Goal: Task Accomplishment & Management: Use online tool/utility

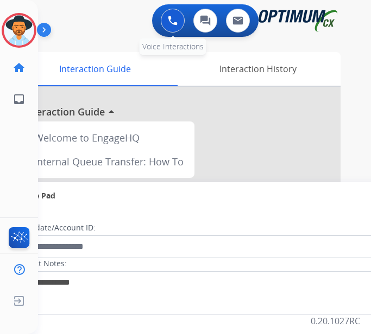
click at [177, 22] on img at bounding box center [173, 21] width 10 height 10
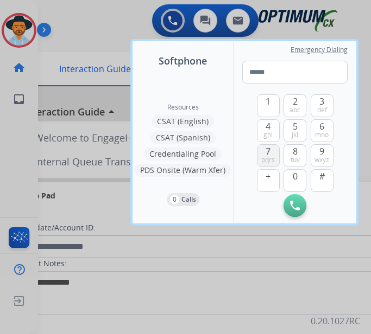
click at [276, 152] on button "7 pqrs" at bounding box center [268, 155] width 23 height 23
click at [301, 183] on button "0" at bounding box center [294, 180] width 23 height 23
click at [325, 111] on span "def" at bounding box center [322, 110] width 10 height 9
click at [271, 150] on button "7 pqrs" at bounding box center [268, 155] width 23 height 23
click at [298, 182] on button "0" at bounding box center [294, 180] width 23 height 23
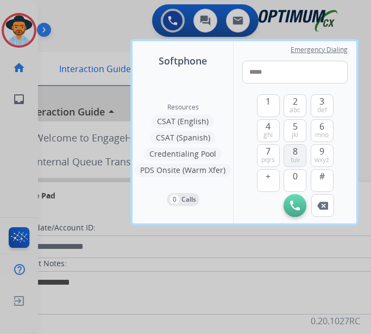
click at [298, 155] on button "8 tuv" at bounding box center [294, 155] width 23 height 23
click at [264, 126] on button "4 ghi" at bounding box center [268, 130] width 23 height 23
click at [285, 110] on button "2 abc" at bounding box center [294, 105] width 23 height 23
click at [321, 106] on span "def" at bounding box center [322, 110] width 10 height 9
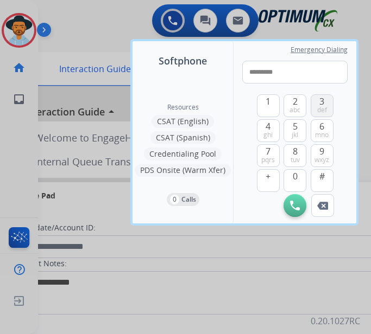
type input "**********"
click at [296, 205] on img at bounding box center [295, 206] width 10 height 10
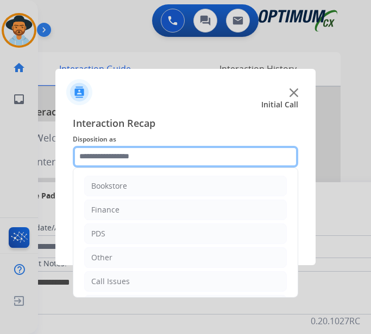
click at [127, 157] on input "text" at bounding box center [185, 157] width 225 height 22
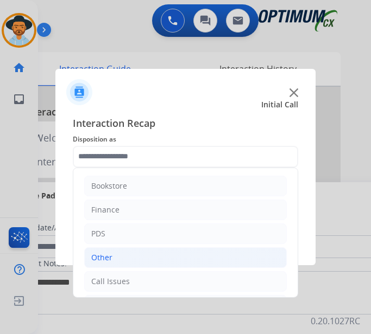
click at [126, 260] on li "Other" at bounding box center [185, 257] width 202 height 21
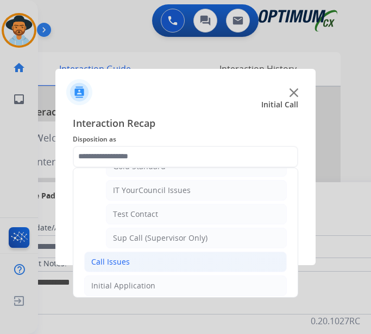
click at [117, 260] on div "Call Issues" at bounding box center [110, 262] width 39 height 11
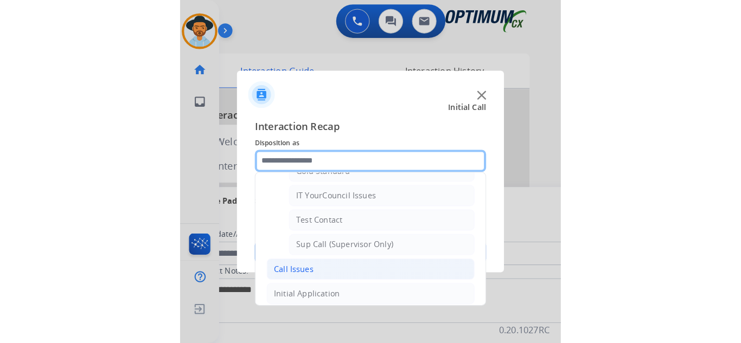
scroll to position [193, 0]
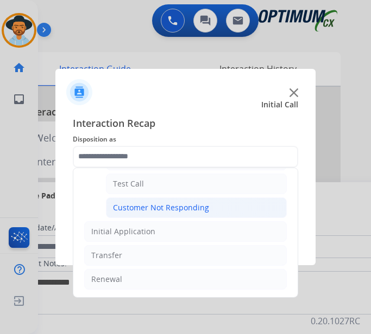
click at [159, 208] on div "Customer Not Responding" at bounding box center [161, 207] width 96 height 11
type input "**********"
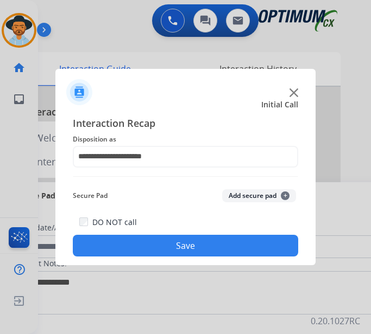
click at [167, 245] on button "Save" at bounding box center [185, 246] width 225 height 22
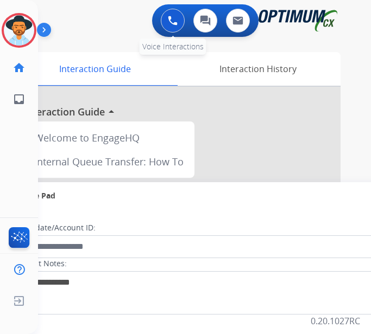
click at [177, 19] on img at bounding box center [173, 21] width 10 height 10
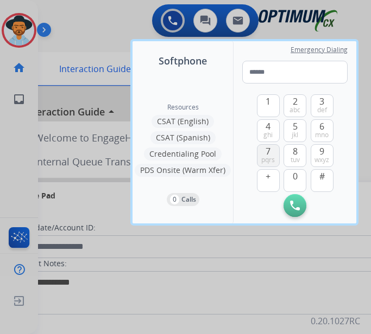
click at [272, 155] on button "7 pqrs" at bounding box center [268, 155] width 23 height 23
click at [324, 132] on span "mno" at bounding box center [322, 135] width 14 height 9
click at [299, 131] on button "5 jkl" at bounding box center [294, 130] width 23 height 23
click at [272, 152] on button "7 pqrs" at bounding box center [268, 155] width 23 height 23
click at [297, 105] on button "2 abc" at bounding box center [294, 105] width 23 height 23
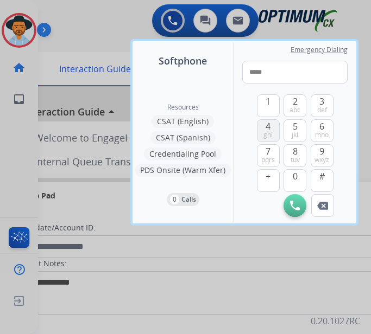
click at [269, 130] on span "4" at bounding box center [267, 126] width 5 height 13
click at [292, 127] on span "5" at bounding box center [294, 126] width 5 height 13
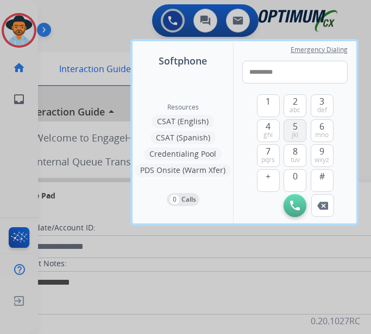
type input "**********"
click at [297, 207] on img at bounding box center [295, 206] width 10 height 10
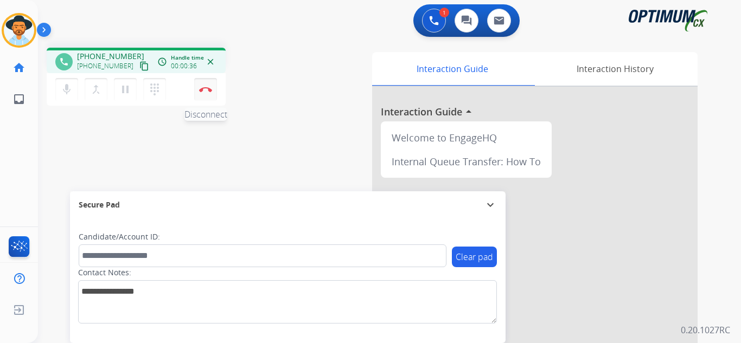
click at [211, 94] on button "Disconnect" at bounding box center [205, 89] width 23 height 23
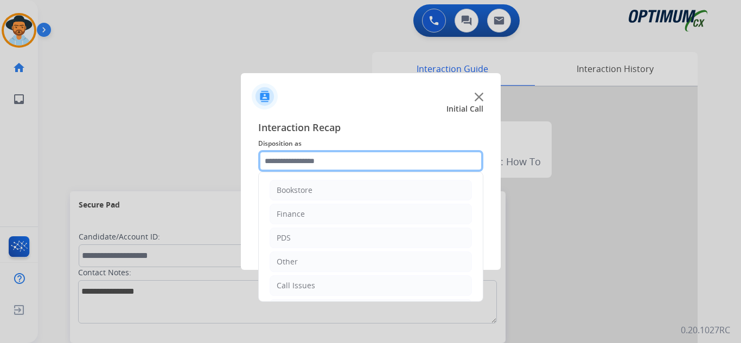
click at [323, 156] on input "text" at bounding box center [370, 161] width 225 height 22
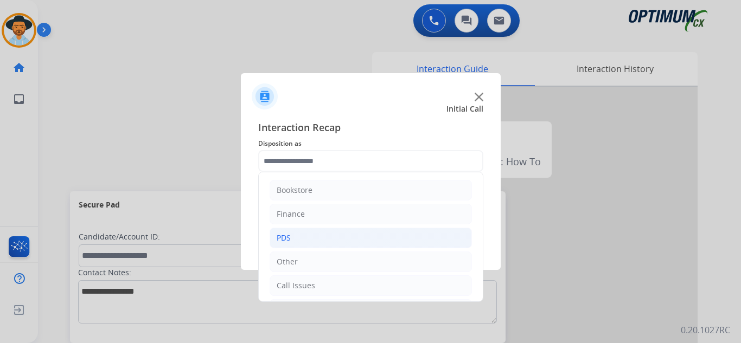
click at [352, 241] on li "PDS" at bounding box center [371, 238] width 202 height 21
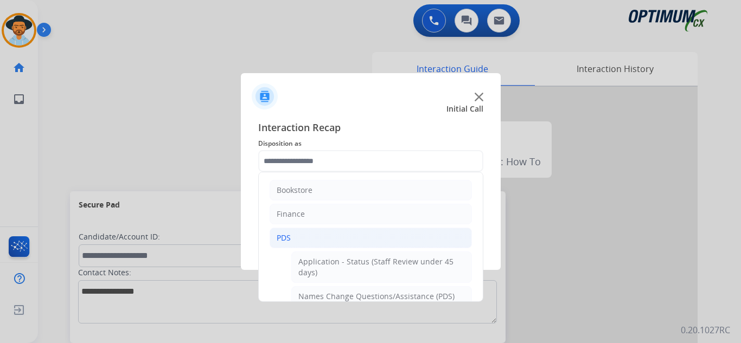
click at [352, 241] on li "PDS" at bounding box center [371, 238] width 202 height 21
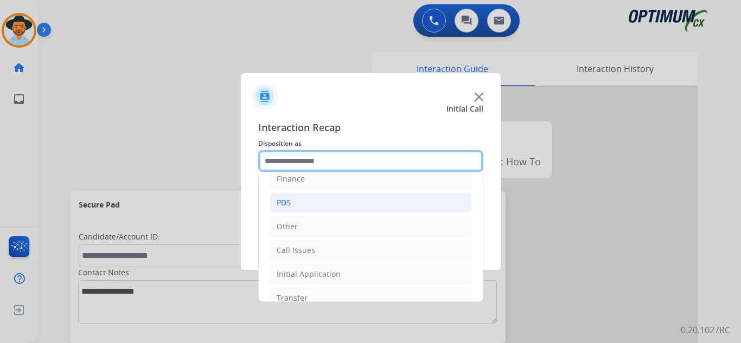
scroll to position [54, 0]
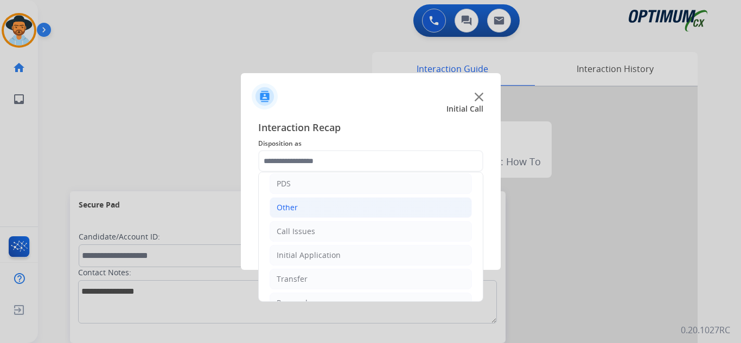
click at [339, 204] on li "Other" at bounding box center [371, 207] width 202 height 21
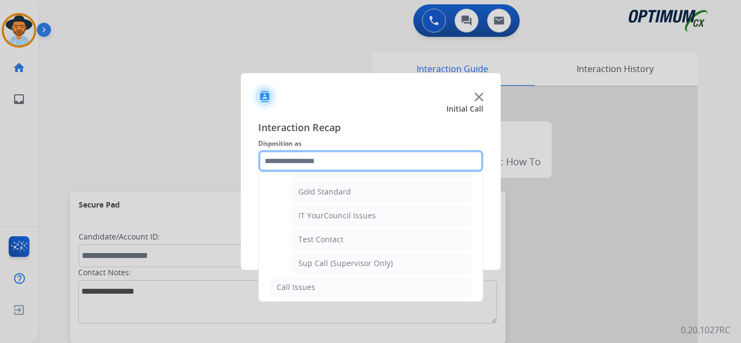
scroll to position [217, 0]
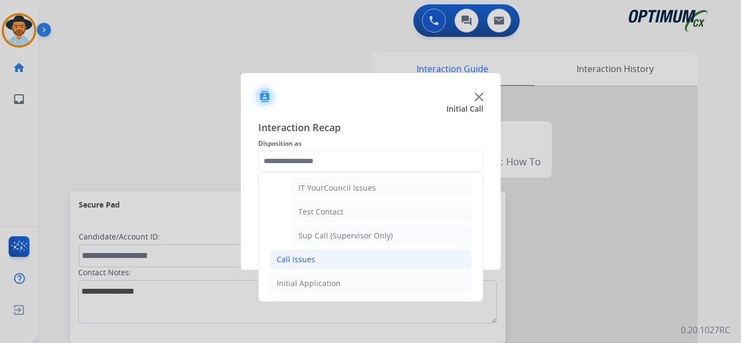
click at [317, 258] on li "Call Issues" at bounding box center [371, 260] width 202 height 21
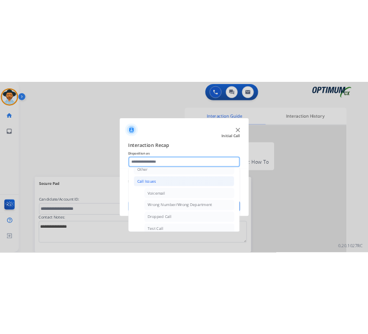
scroll to position [85, 0]
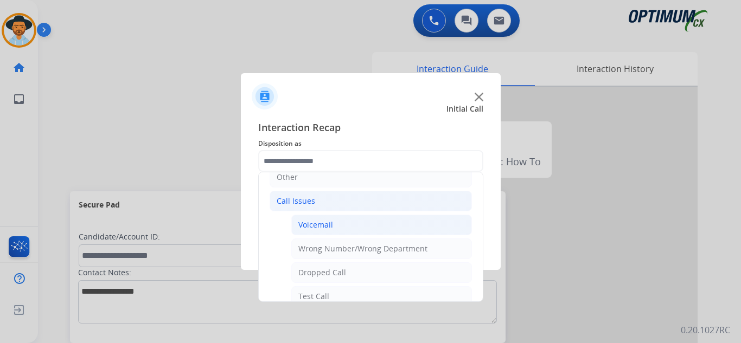
click at [353, 224] on li "Voicemail" at bounding box center [381, 225] width 181 height 21
type input "*********"
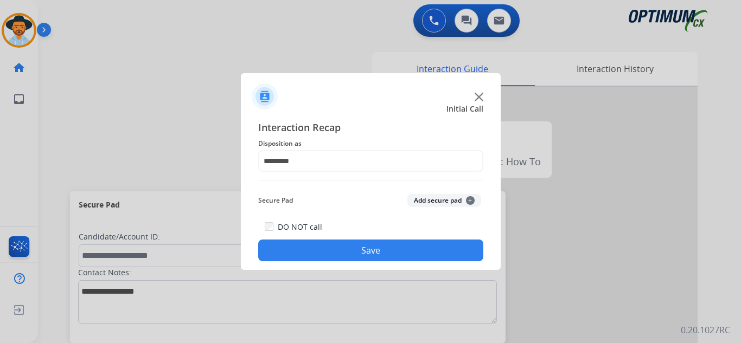
click at [365, 250] on button "Save" at bounding box center [370, 251] width 225 height 22
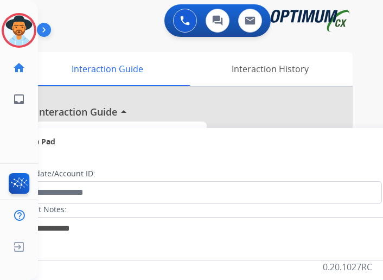
click at [28, 276] on div "Carolina Research / Special Project Edit Avatar Agent: [PERSON_NAME] Profile: O…" at bounding box center [19, 140] width 38 height 280
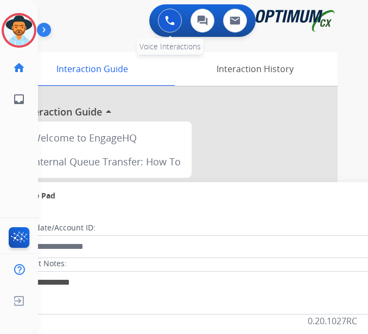
click at [173, 22] on button at bounding box center [170, 21] width 24 height 24
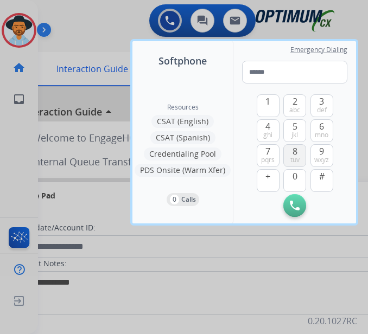
drag, startPoint x: 275, startPoint y: 159, endPoint x: 292, endPoint y: 150, distance: 19.4
click at [275, 159] on button "7 pqrs" at bounding box center [268, 155] width 23 height 23
click at [334, 133] on div "1 2 abc 3 def 4 ghi 5 jkl 6 mno 7 pqrs 8 tuv 9 wxyz + 0 # Initiate Call Remove …" at bounding box center [294, 150] width 105 height 133
click at [329, 132] on button "6 mno" at bounding box center [321, 130] width 23 height 23
click at [301, 129] on button "5 jkl" at bounding box center [294, 130] width 23 height 23
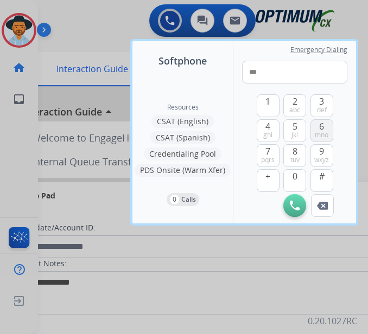
click at [318, 125] on button "6 mno" at bounding box center [321, 130] width 23 height 23
drag, startPoint x: 272, startPoint y: 101, endPoint x: 286, endPoint y: 131, distance: 33.2
click at [272, 101] on button "1" at bounding box center [268, 105] width 23 height 23
click at [297, 176] on button "0" at bounding box center [294, 180] width 23 height 23
click at [265, 100] on button "1" at bounding box center [268, 105] width 23 height 23
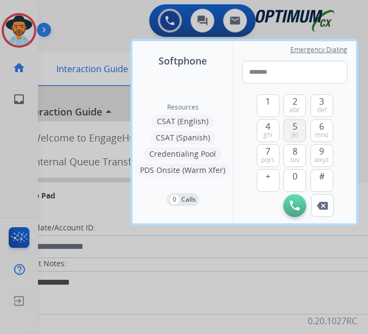
click at [288, 132] on button "5 jkl" at bounding box center [294, 130] width 23 height 23
click at [298, 152] on button "8 tuv" at bounding box center [294, 155] width 23 height 23
click at [301, 176] on button "0" at bounding box center [294, 180] width 23 height 23
click at [331, 209] on button "Remove Number" at bounding box center [322, 205] width 23 height 23
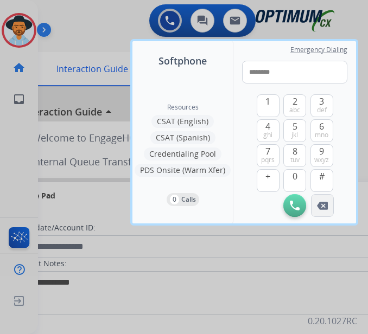
click at [331, 209] on button "Remove Number" at bounding box center [322, 205] width 23 height 23
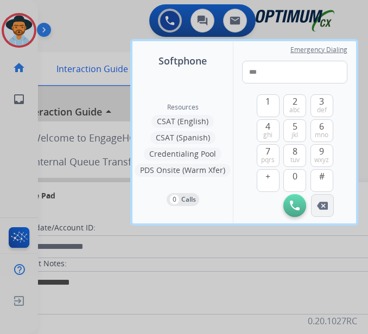
click at [330, 209] on button "Remove Number" at bounding box center [322, 205] width 23 height 23
click at [329, 209] on button "Remove Number" at bounding box center [322, 205] width 23 height 23
type input "*"
click at [329, 209] on button "Remove Number" at bounding box center [322, 205] width 23 height 23
click at [269, 156] on span "pqrs" at bounding box center [268, 160] width 14 height 9
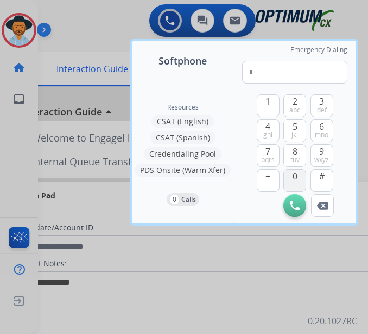
click at [289, 181] on button "0" at bounding box center [294, 180] width 23 height 23
click at [324, 108] on span "def" at bounding box center [322, 110] width 10 height 9
click at [270, 161] on span "pqrs" at bounding box center [268, 160] width 14 height 9
click at [290, 180] on button "0" at bounding box center [294, 180] width 23 height 23
click at [300, 161] on button "8 tuv" at bounding box center [294, 155] width 23 height 23
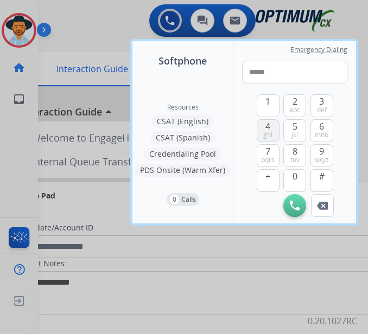
click at [270, 132] on span "ghi" at bounding box center [267, 135] width 9 height 9
click at [295, 106] on span "abc" at bounding box center [294, 110] width 11 height 9
click at [316, 106] on button "3 def" at bounding box center [321, 105] width 23 height 23
type input "**********"
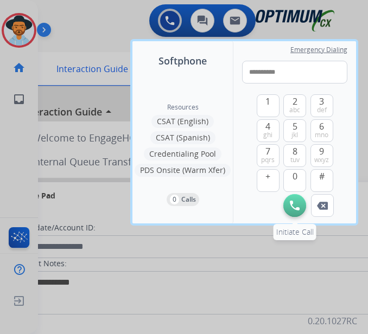
click at [293, 207] on img at bounding box center [295, 206] width 10 height 10
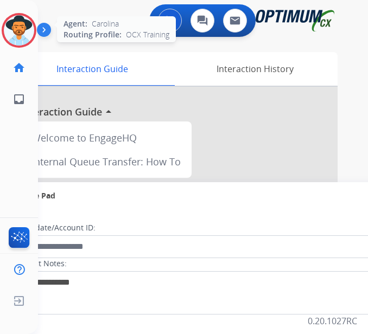
click at [20, 29] on img at bounding box center [19, 30] width 30 height 30
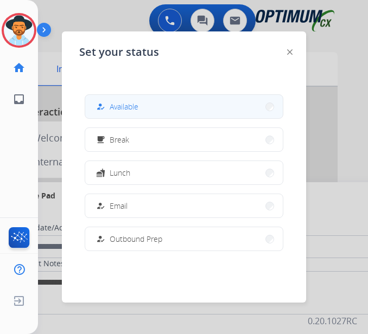
click at [107, 100] on button "how_to_reg Available" at bounding box center [183, 106] width 197 height 23
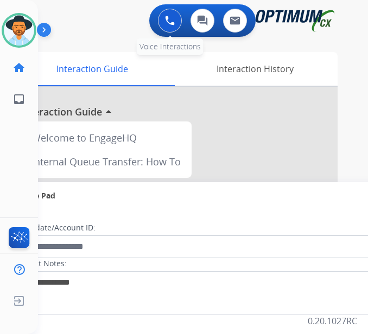
click at [175, 20] on img at bounding box center [170, 21] width 10 height 10
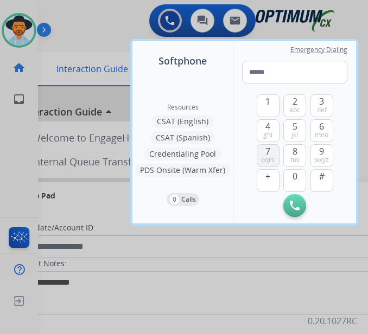
click at [264, 157] on span "pqrs" at bounding box center [268, 160] width 14 height 9
click at [298, 176] on button "0" at bounding box center [294, 180] width 23 height 23
click at [321, 103] on span "3" at bounding box center [321, 101] width 5 height 13
click at [270, 154] on span "7" at bounding box center [267, 151] width 5 height 13
drag, startPoint x: 297, startPoint y: 183, endPoint x: 297, endPoint y: 174, distance: 9.8
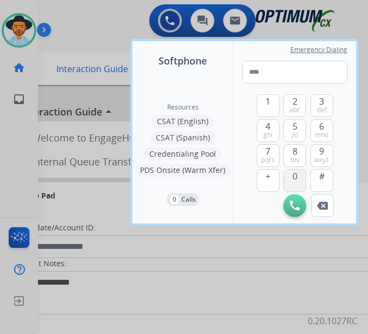
click at [297, 183] on button "0" at bounding box center [294, 180] width 23 height 23
click at [297, 155] on span "8" at bounding box center [294, 151] width 5 height 13
drag, startPoint x: 266, startPoint y: 134, endPoint x: 273, endPoint y: 127, distance: 10.4
click at [266, 133] on span "ghi" at bounding box center [267, 135] width 9 height 9
click at [295, 105] on span "2" at bounding box center [294, 101] width 5 height 13
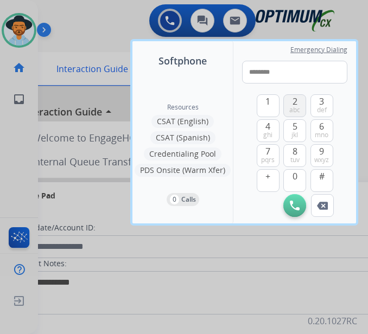
click at [295, 105] on span "2" at bounding box center [294, 101] width 5 height 13
click at [324, 103] on span "3" at bounding box center [321, 101] width 5 height 13
type input "**********"
click at [295, 207] on img at bounding box center [295, 206] width 10 height 10
